Goal: Communication & Community: Answer question/provide support

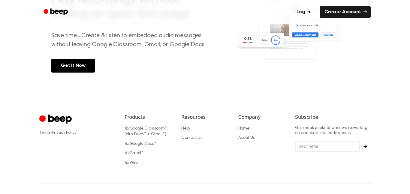
scroll to position [290, 0]
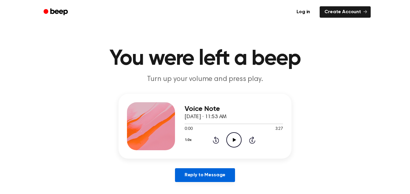
click at [220, 175] on link "Reply to Message" at bounding box center [205, 175] width 60 height 14
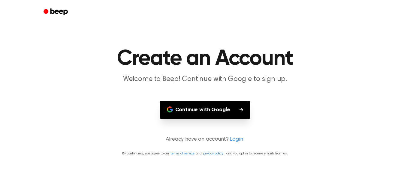
click at [218, 107] on button "Continue with Google" at bounding box center [205, 110] width 91 height 18
